Goal: Find specific page/section: Find specific page/section

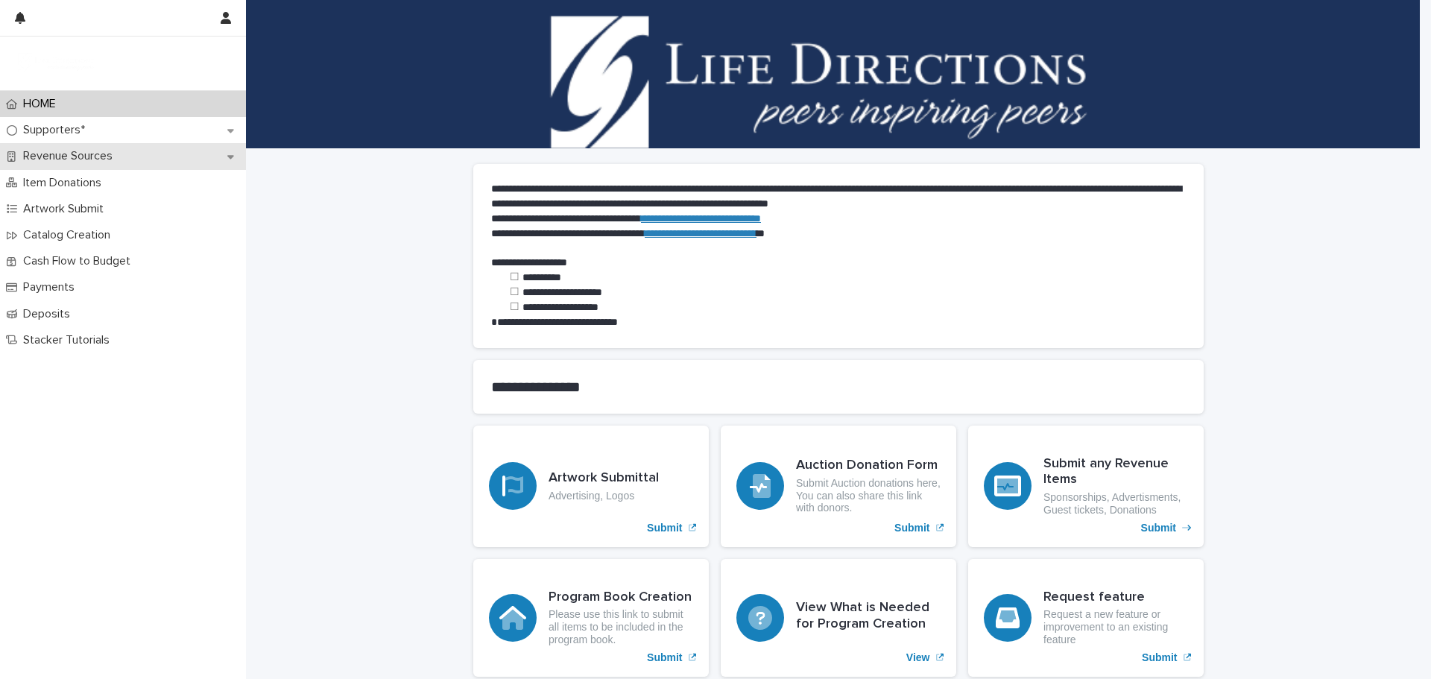
click at [78, 159] on p "Revenue Sources" at bounding box center [70, 156] width 107 height 14
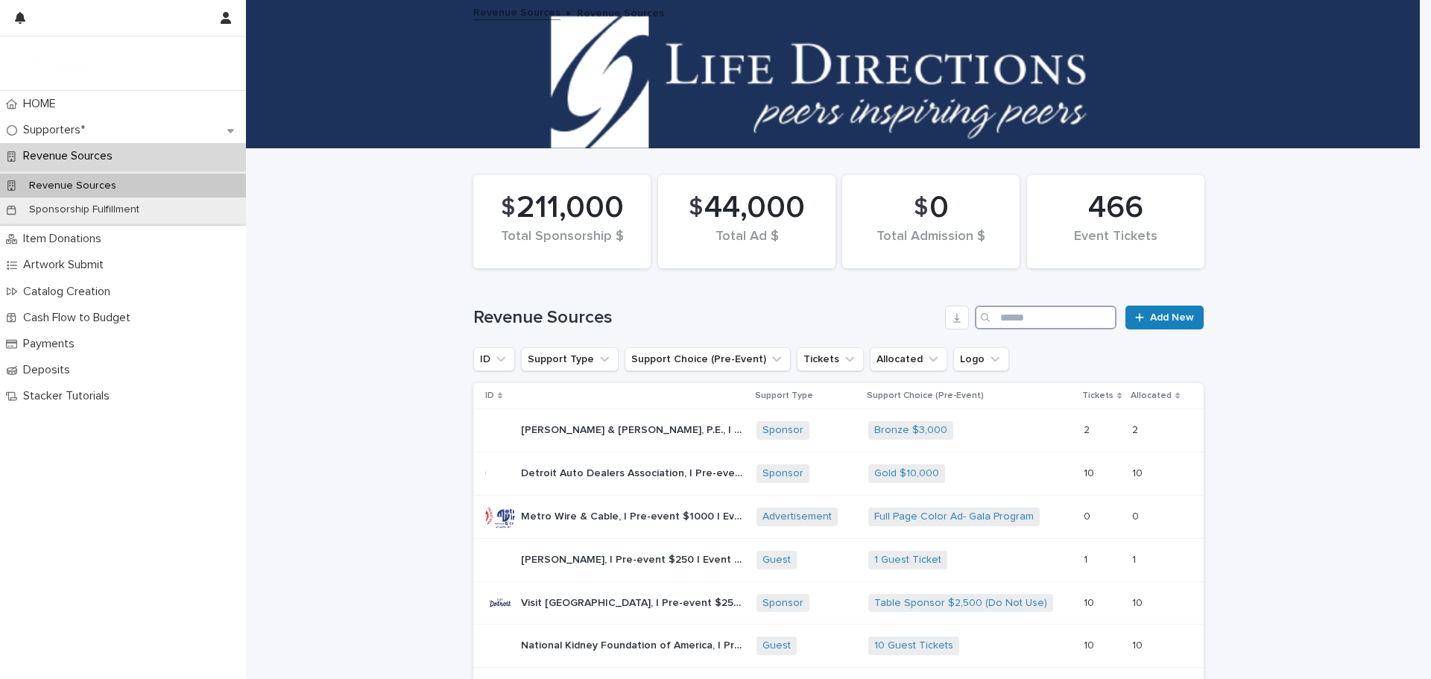
click at [996, 316] on input "Search" at bounding box center [1046, 318] width 142 height 24
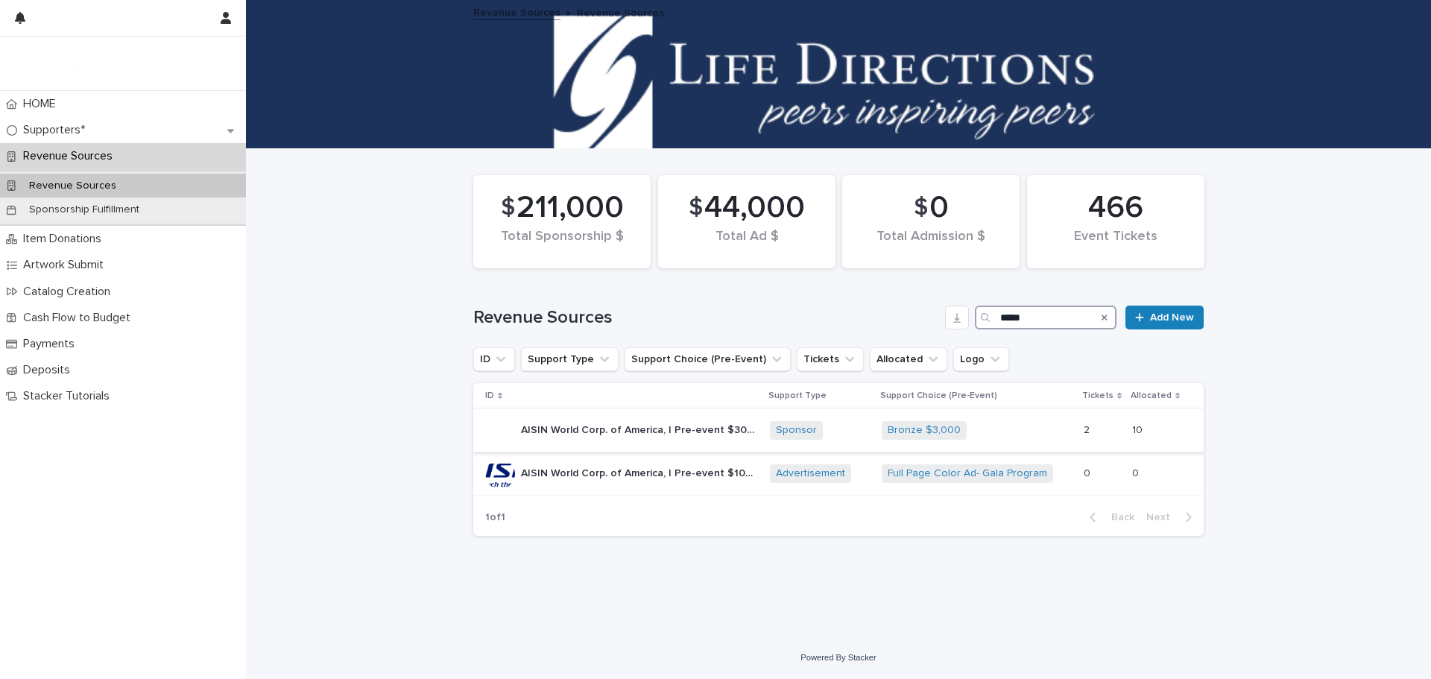
type input "*****"
click at [687, 431] on p "AISIN World Corp. of America, | Pre-event $3000 | Event sales $" at bounding box center [641, 429] width 240 height 16
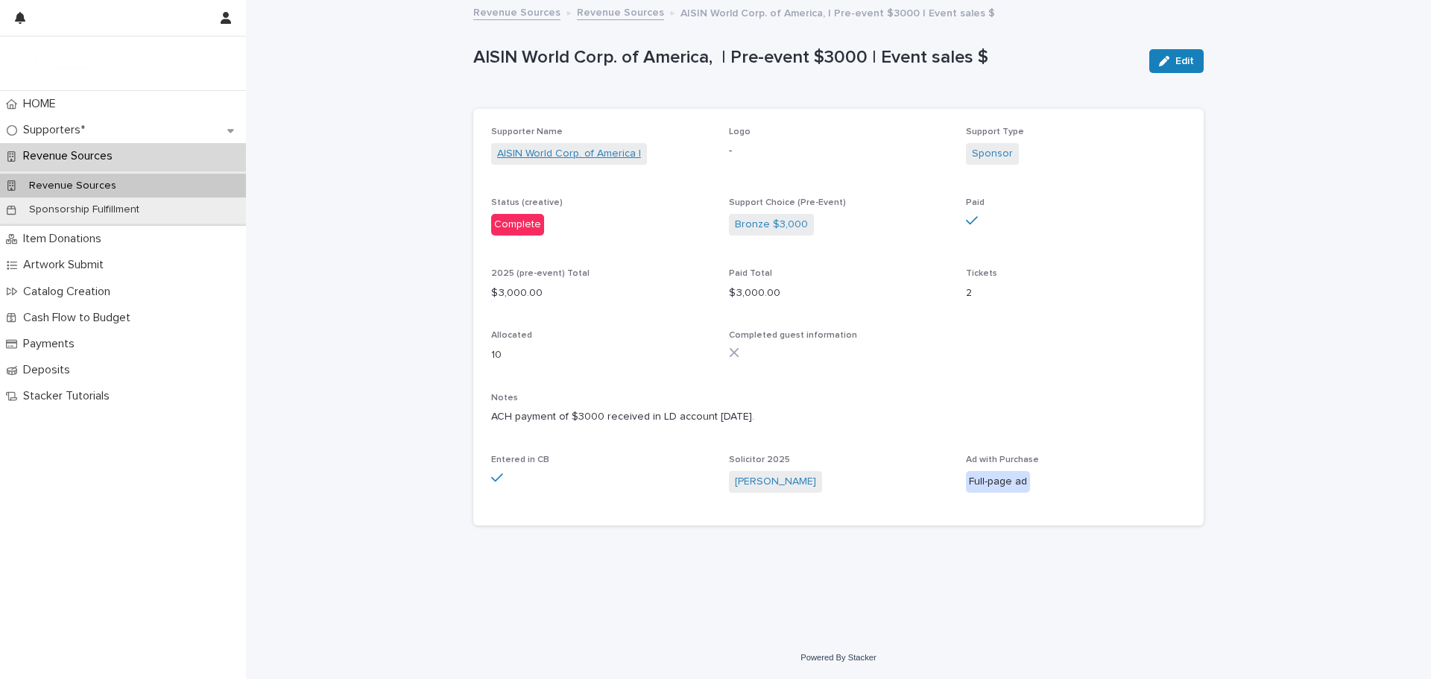
click at [553, 152] on link "AISIN World Corp. of America |" at bounding box center [569, 154] width 144 height 16
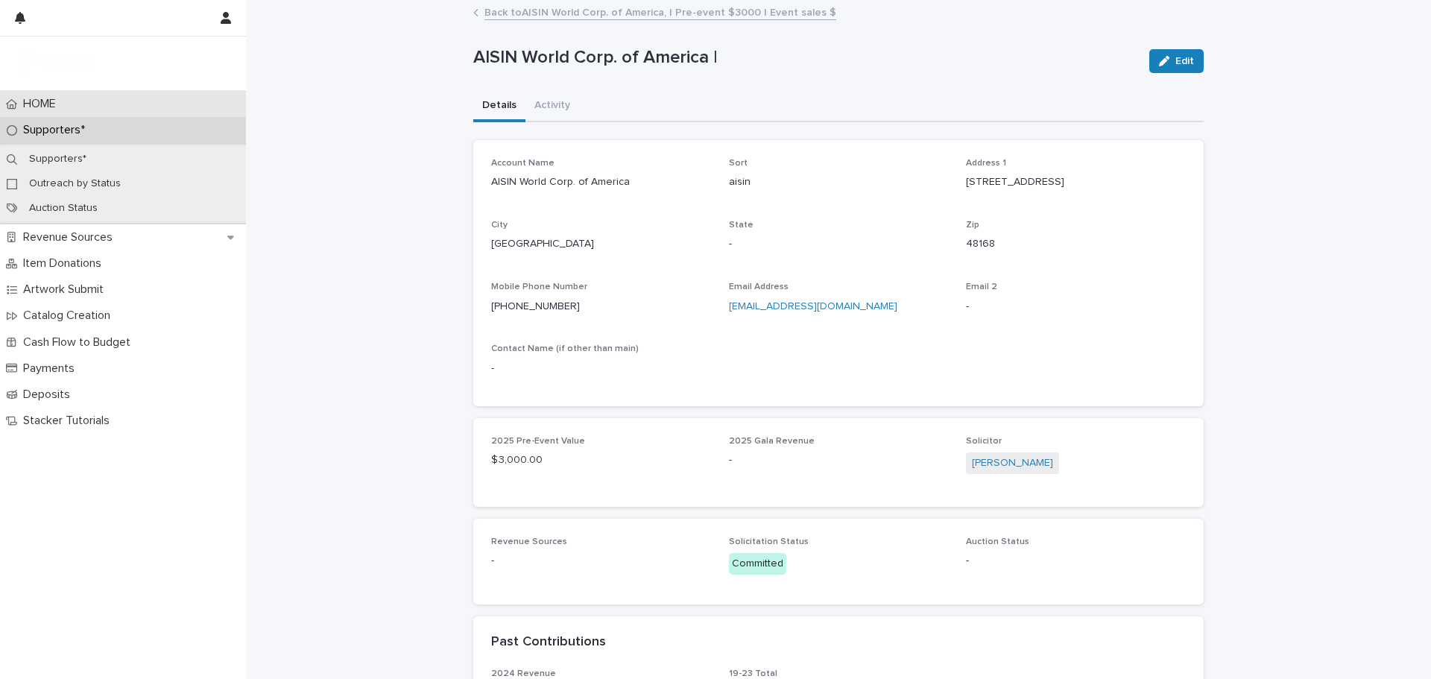
click at [44, 107] on p "HOME" at bounding box center [42, 104] width 51 height 14
